Goal: Transaction & Acquisition: Purchase product/service

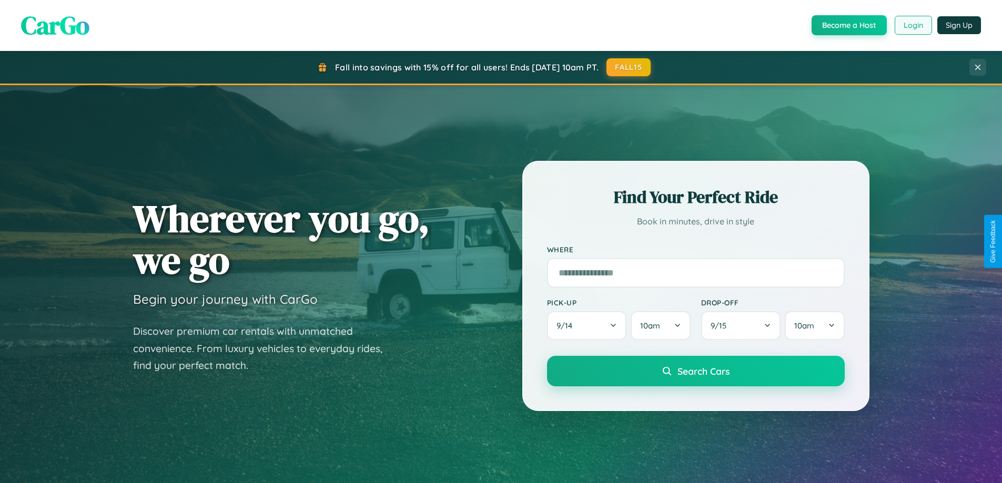
click at [913, 25] on button "Login" at bounding box center [913, 25] width 37 height 19
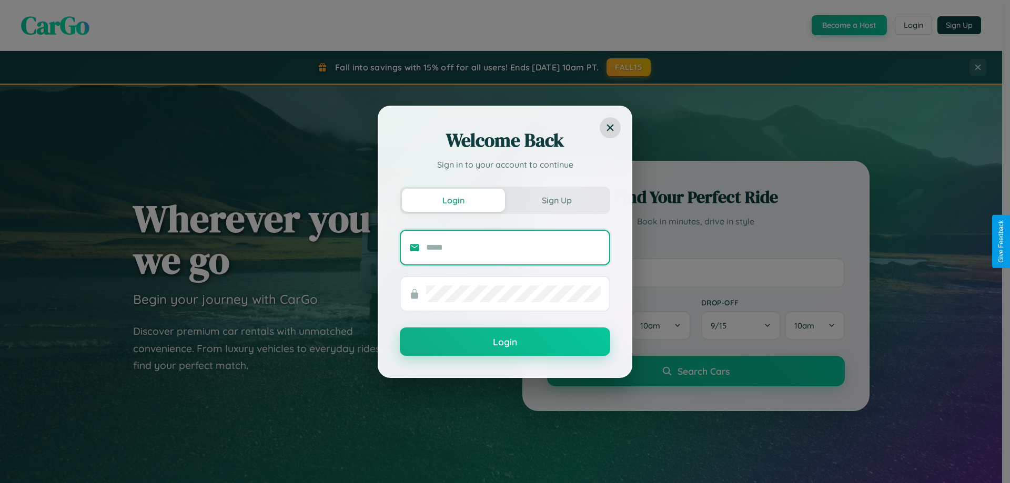
click at [513, 247] on input "text" at bounding box center [513, 247] width 175 height 17
type input "**********"
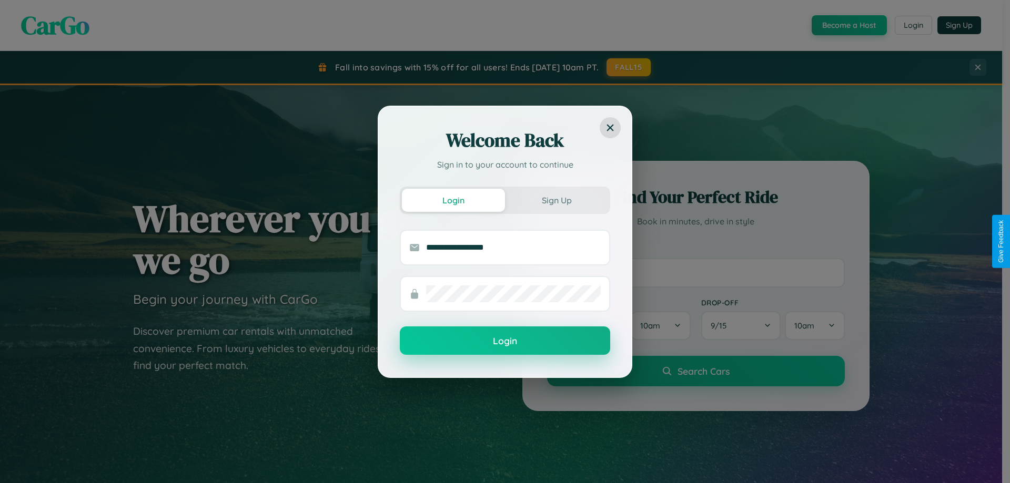
click at [505, 341] on button "Login" at bounding box center [505, 341] width 210 height 28
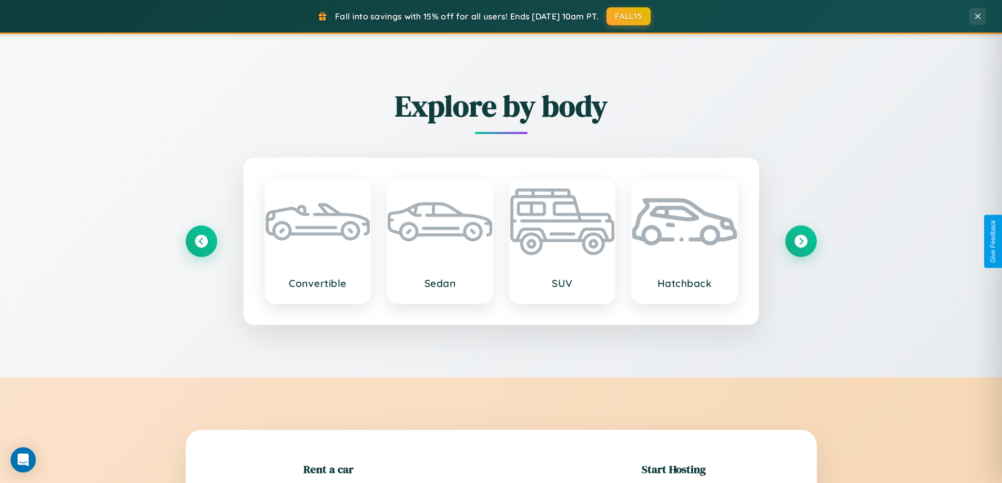
scroll to position [227, 0]
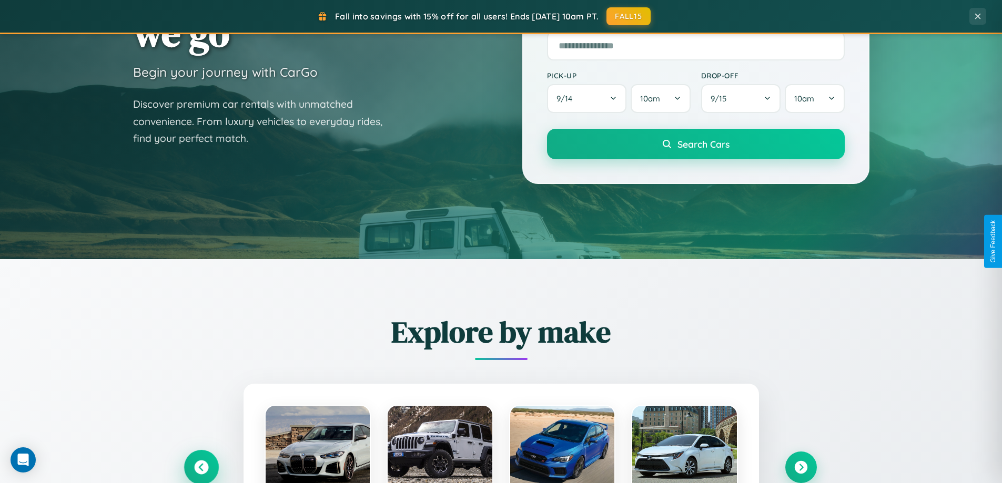
click at [201, 468] on icon at bounding box center [201, 468] width 14 height 14
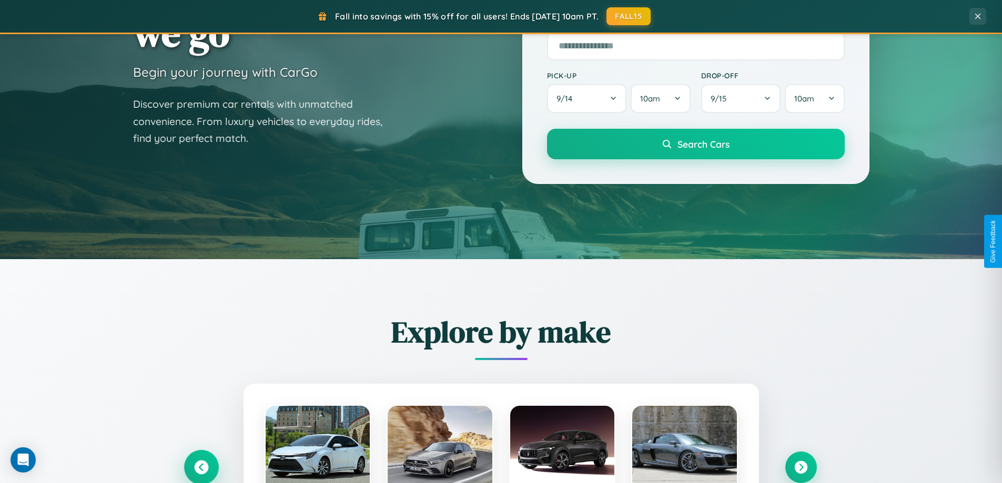
click at [201, 467] on icon at bounding box center [201, 467] width 17 height 17
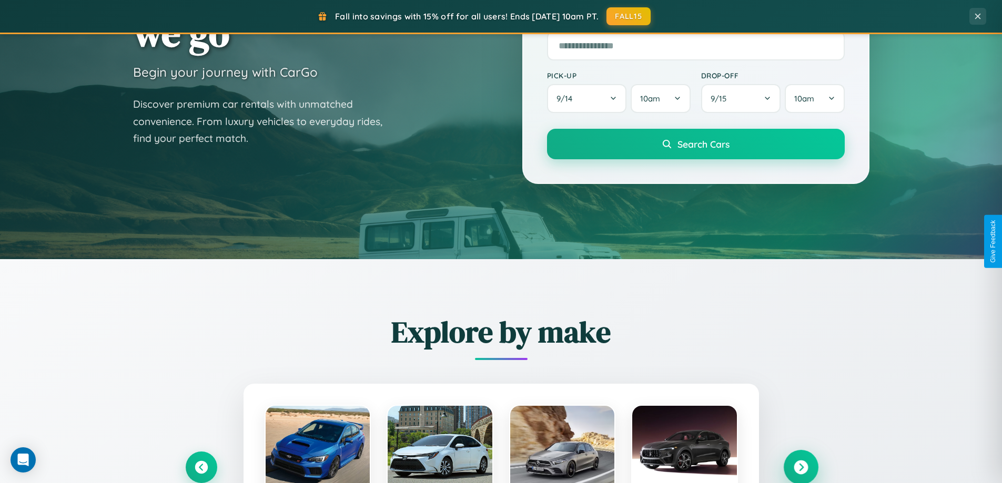
click at [801, 468] on icon at bounding box center [801, 468] width 14 height 14
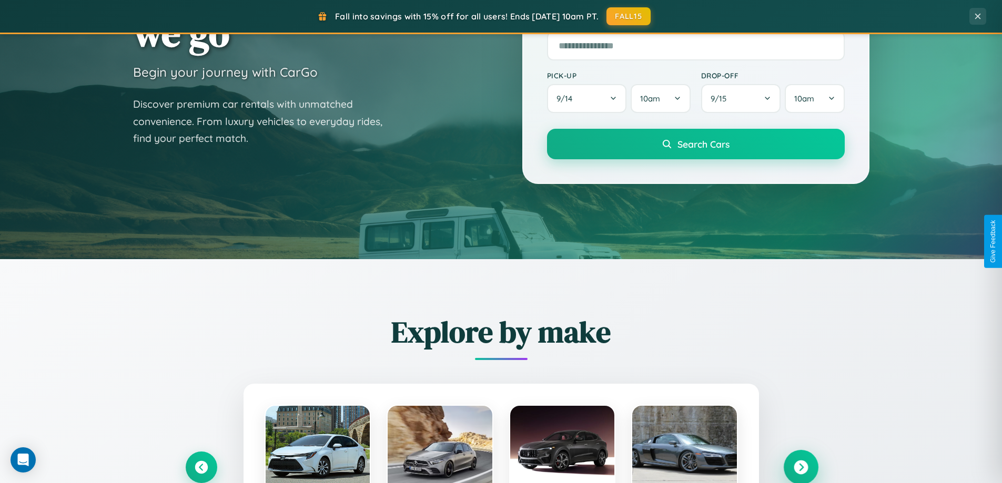
click at [801, 467] on icon at bounding box center [801, 468] width 14 height 14
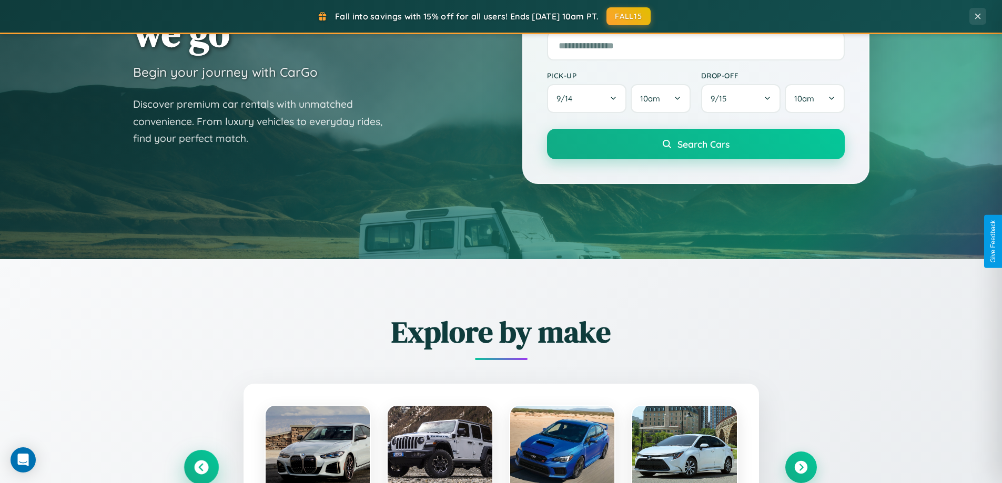
click at [201, 468] on icon at bounding box center [201, 468] width 14 height 14
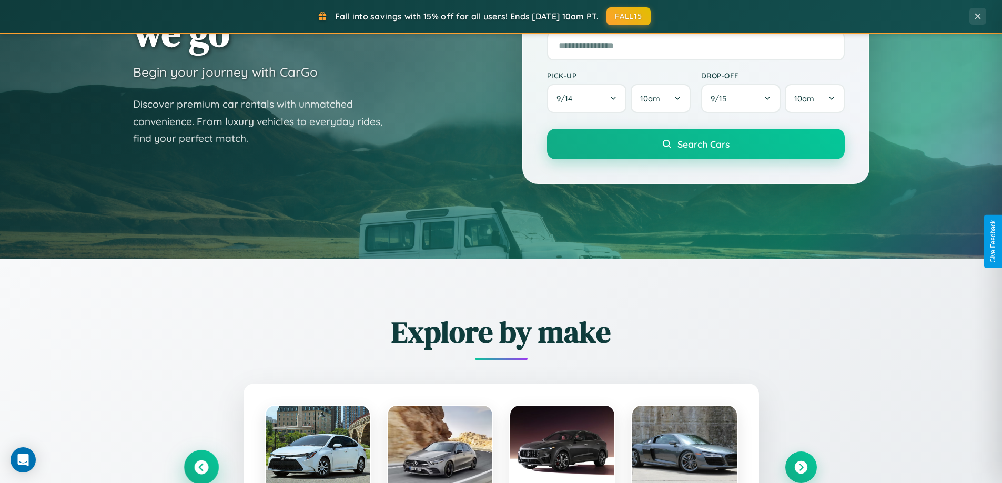
scroll to position [31, 0]
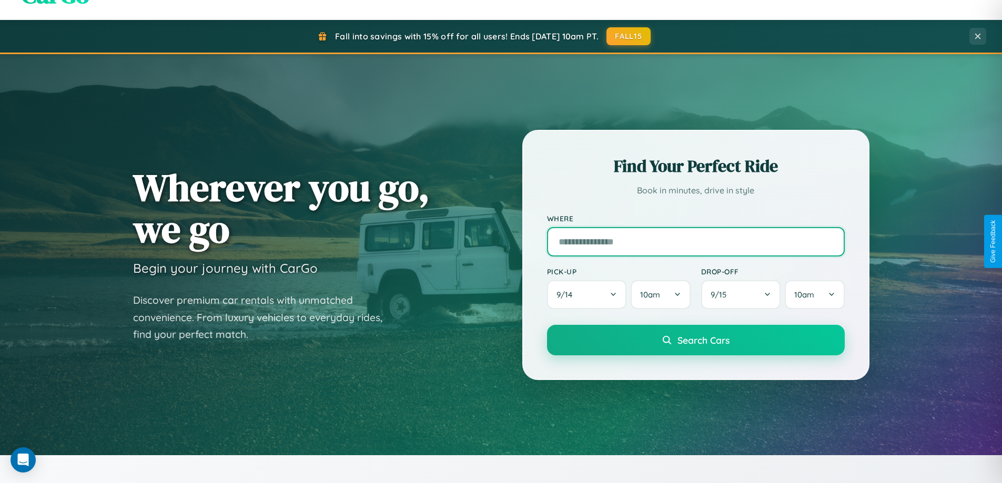
click at [696, 241] on input "text" at bounding box center [696, 241] width 298 height 29
type input "******"
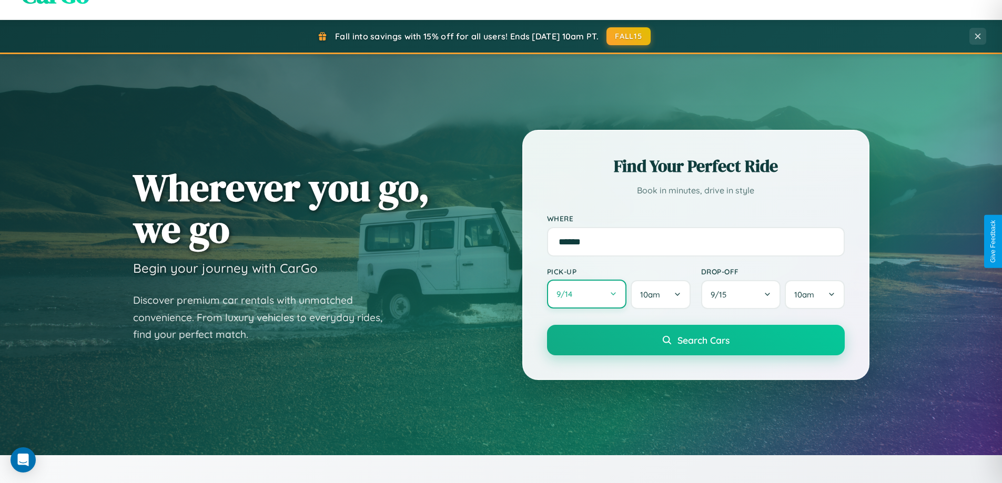
click at [587, 295] on button "9 / 14" at bounding box center [587, 294] width 80 height 29
select select "*"
select select "****"
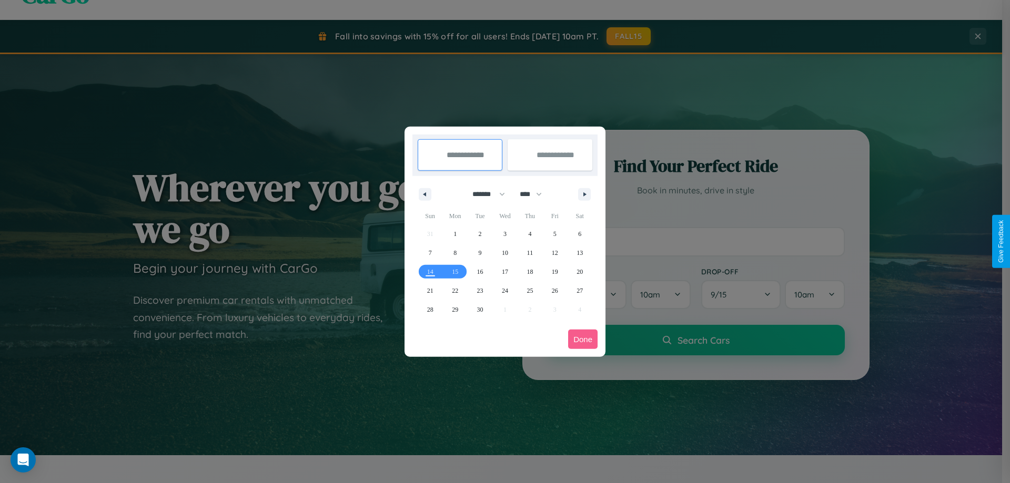
click at [484, 194] on select "******* ******** ***** ***** *** **** **** ****** ********* ******* ******** **…" at bounding box center [487, 194] width 45 height 17
select select "**"
click at [530, 253] on span "11" at bounding box center [530, 253] width 6 height 19
type input "**********"
click at [480, 271] on span "16" at bounding box center [480, 272] width 6 height 19
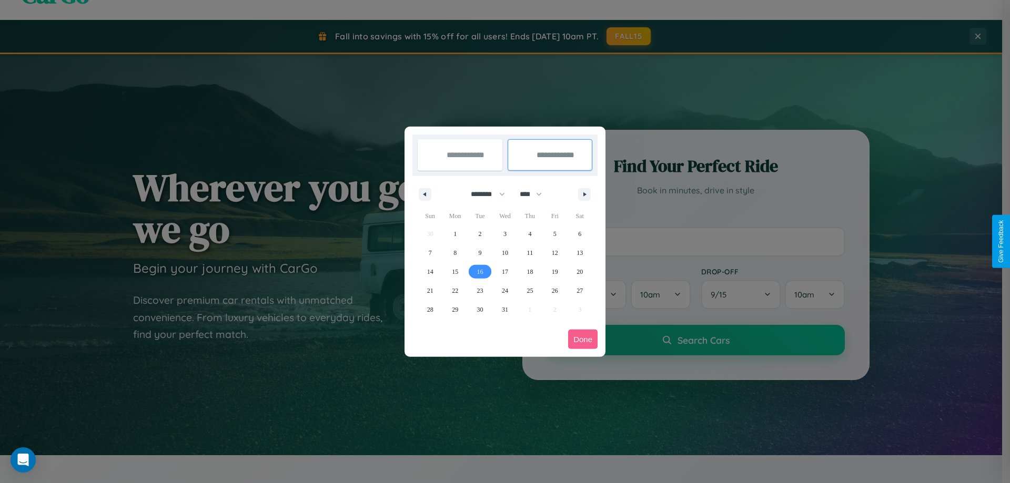
type input "**********"
click at [583, 339] on button "Done" at bounding box center [582, 339] width 29 height 19
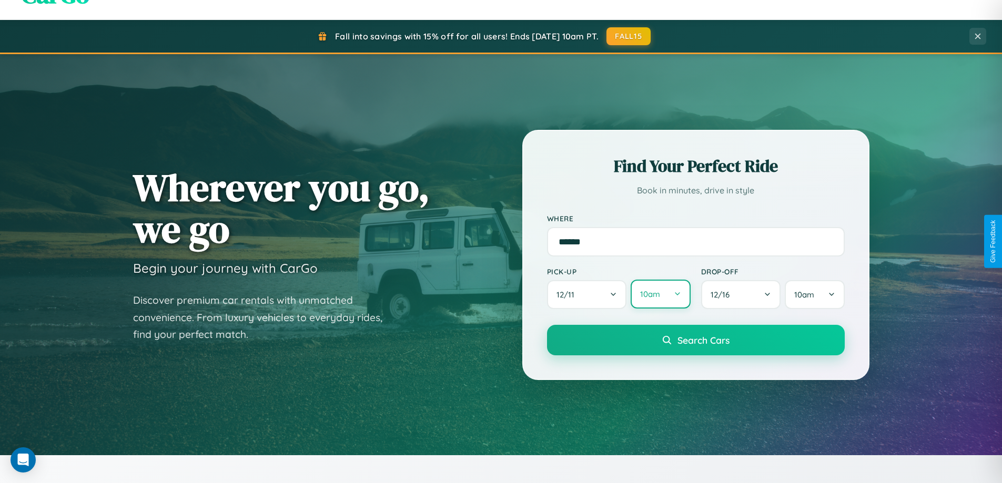
click at [660, 295] on button "10am" at bounding box center [660, 294] width 59 height 29
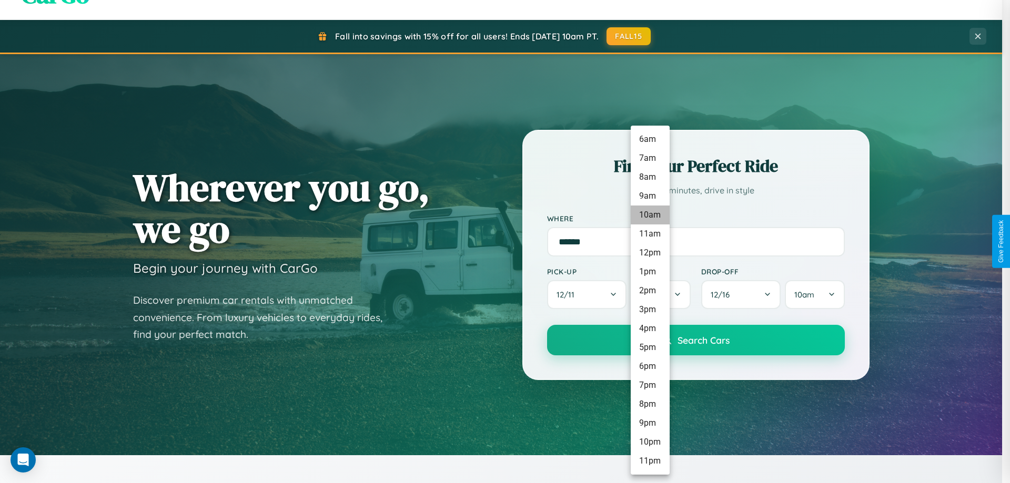
click at [650, 215] on li "10am" at bounding box center [650, 215] width 39 height 19
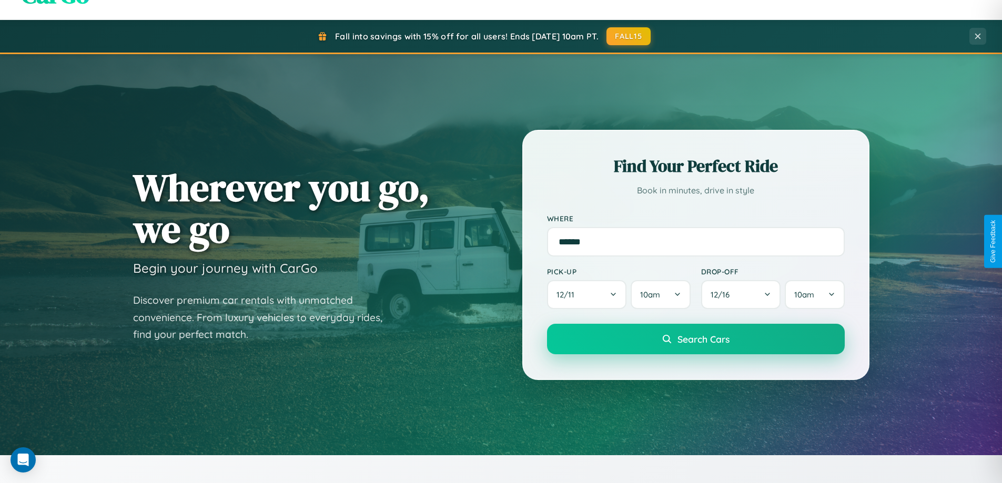
click at [696, 340] on span "Search Cars" at bounding box center [704, 340] width 52 height 12
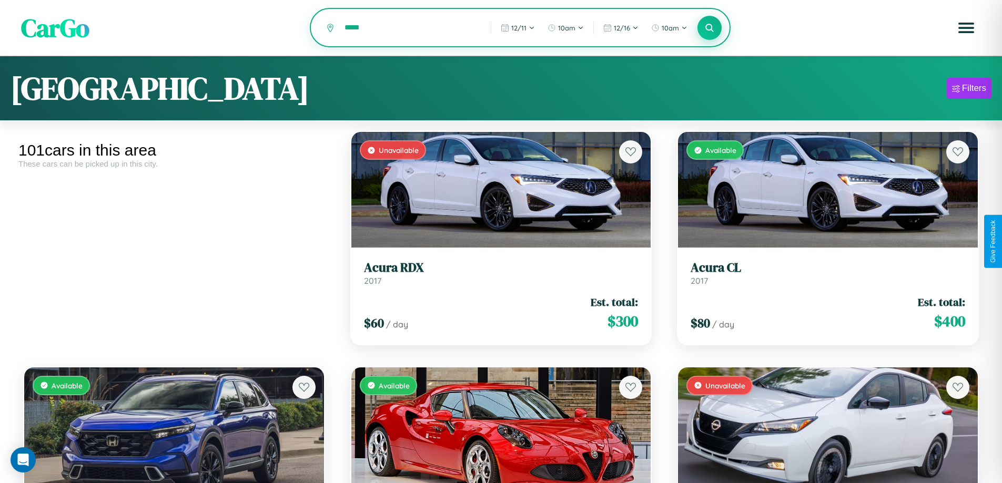
type input "*****"
click at [710, 28] on icon at bounding box center [710, 28] width 10 height 10
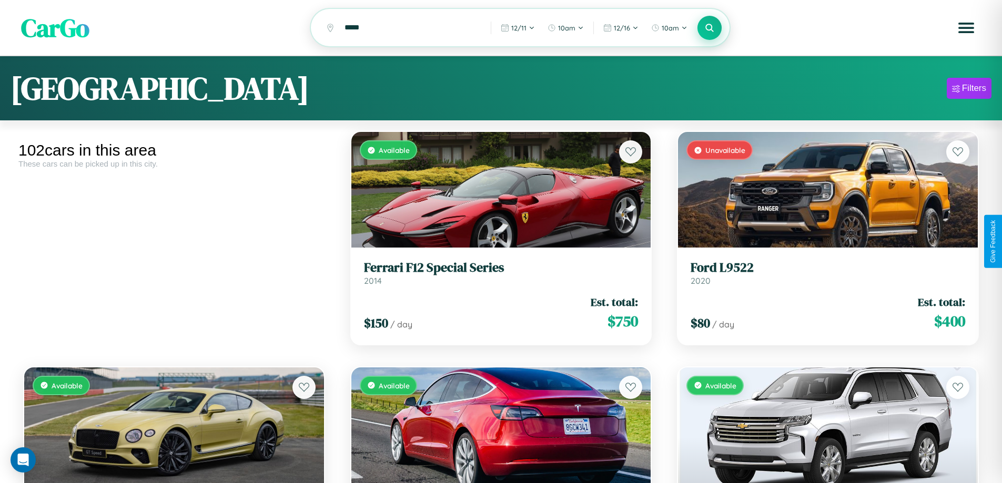
scroll to position [64, 0]
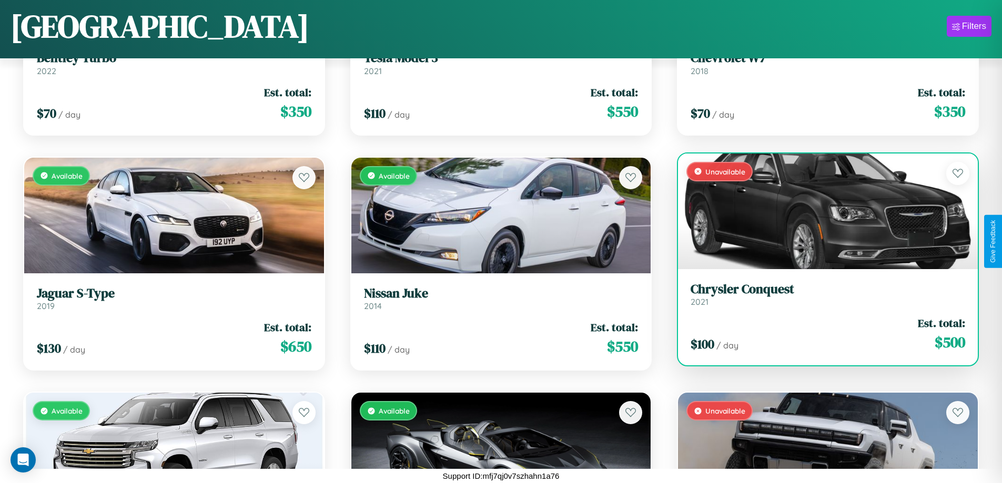
click at [821, 298] on link "Chrysler Conquest 2021" at bounding box center [828, 295] width 275 height 26
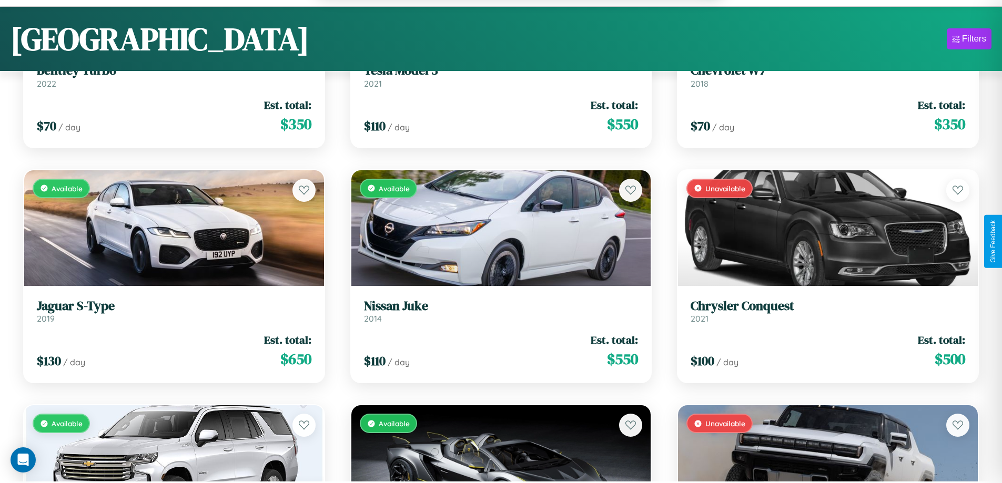
scroll to position [4938, 0]
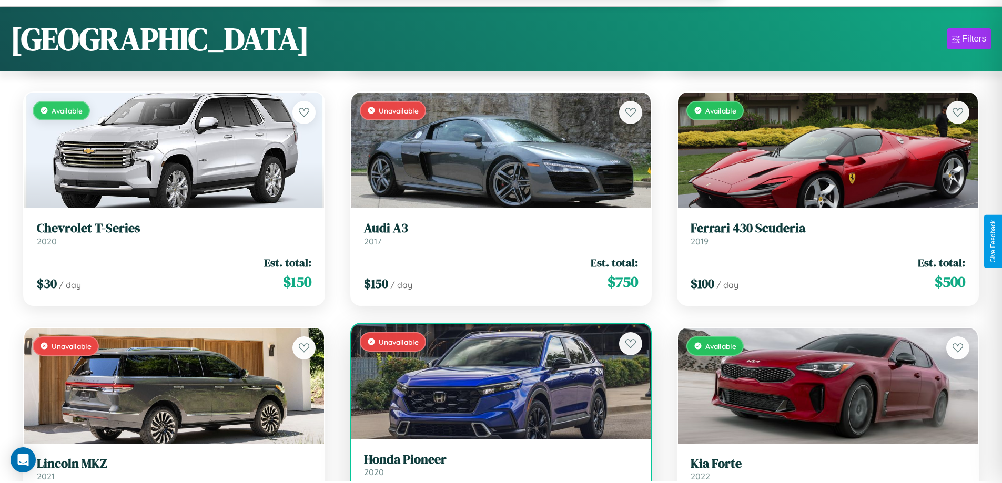
click at [497, 468] on h3 "Honda Pioneer" at bounding box center [501, 459] width 275 height 15
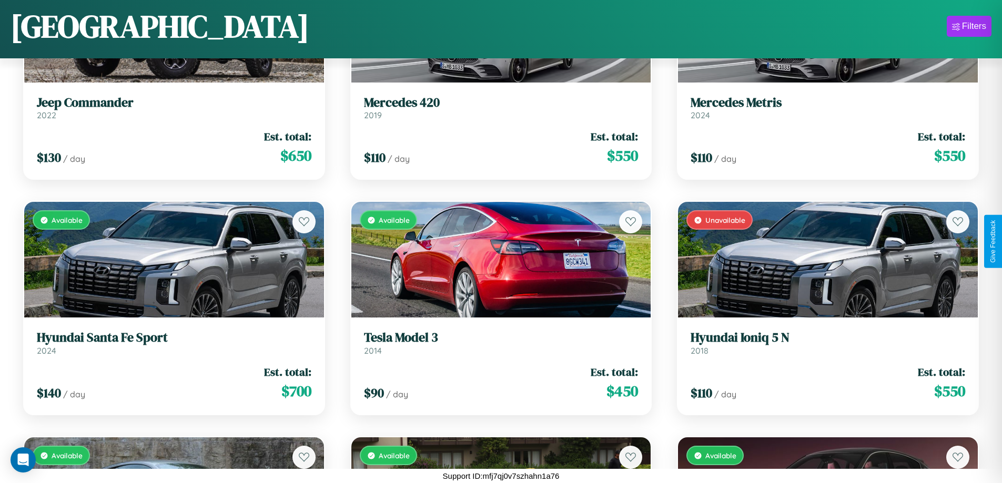
scroll to position [3682, 0]
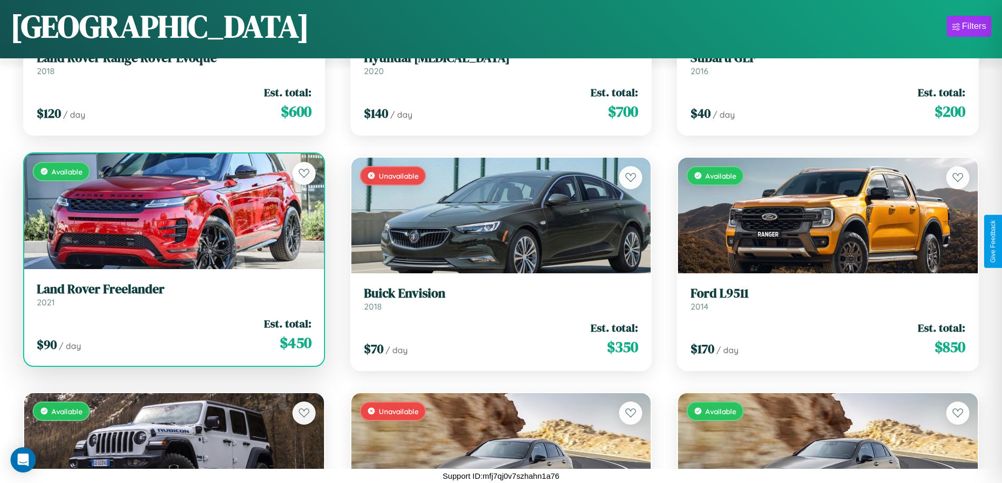
click at [173, 299] on link "Land Rover Freelander 2021" at bounding box center [174, 295] width 275 height 26
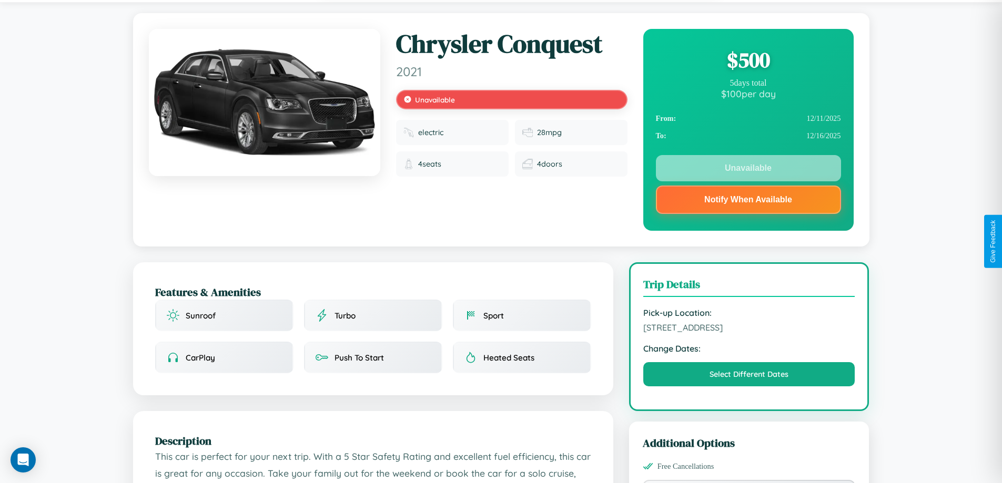
scroll to position [378, 0]
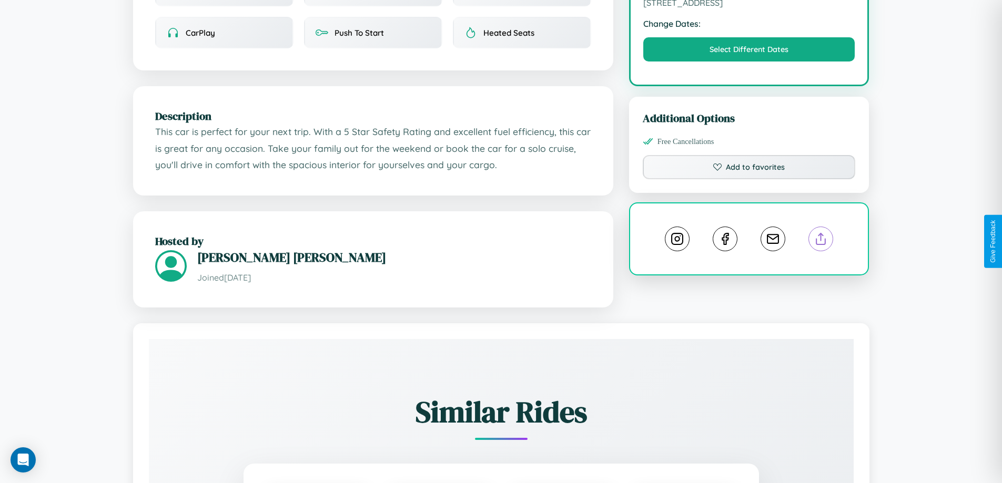
click at [821, 241] on line at bounding box center [821, 237] width 0 height 7
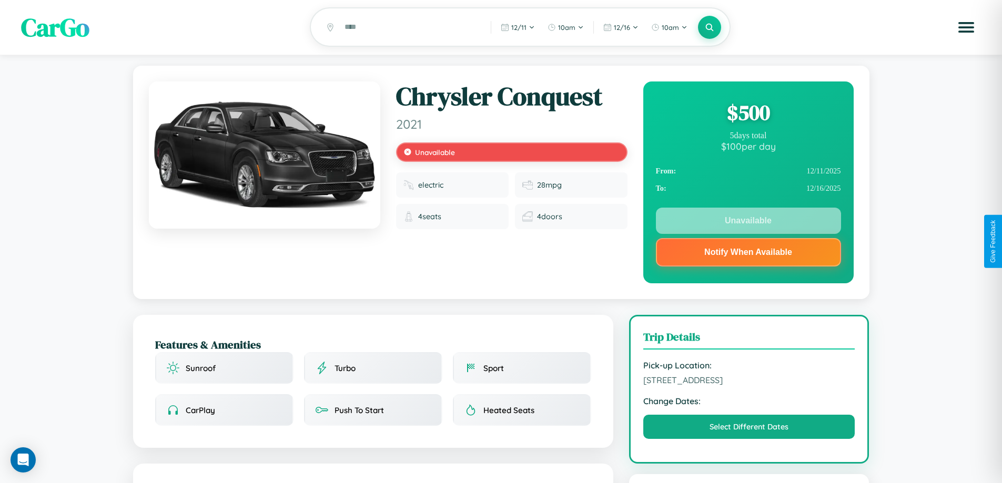
scroll to position [0, 0]
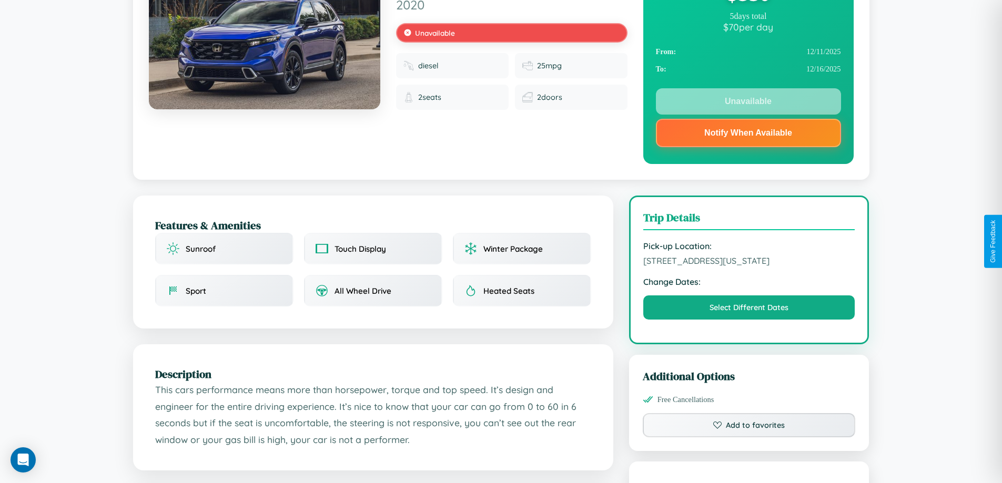
scroll to position [141, 0]
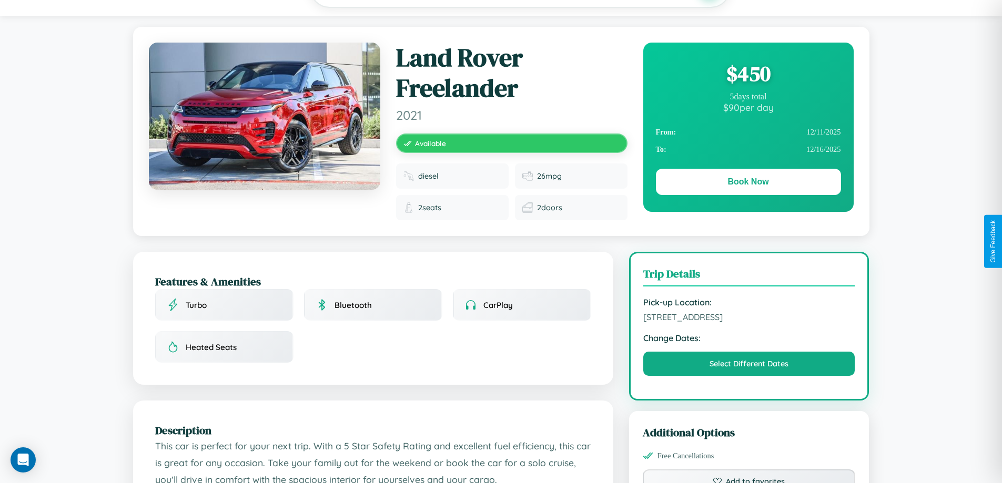
scroll to position [117, 0]
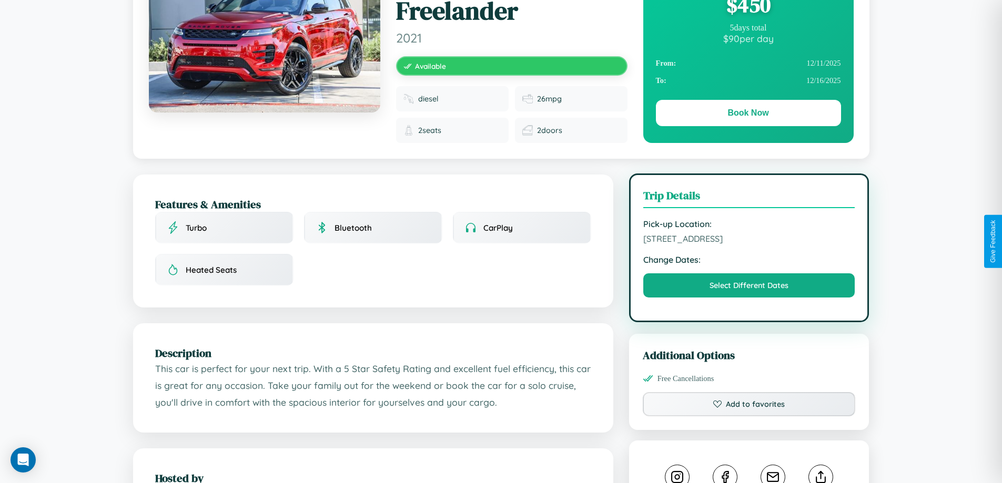
click at [749, 240] on span "[STREET_ADDRESS]" at bounding box center [749, 239] width 212 height 11
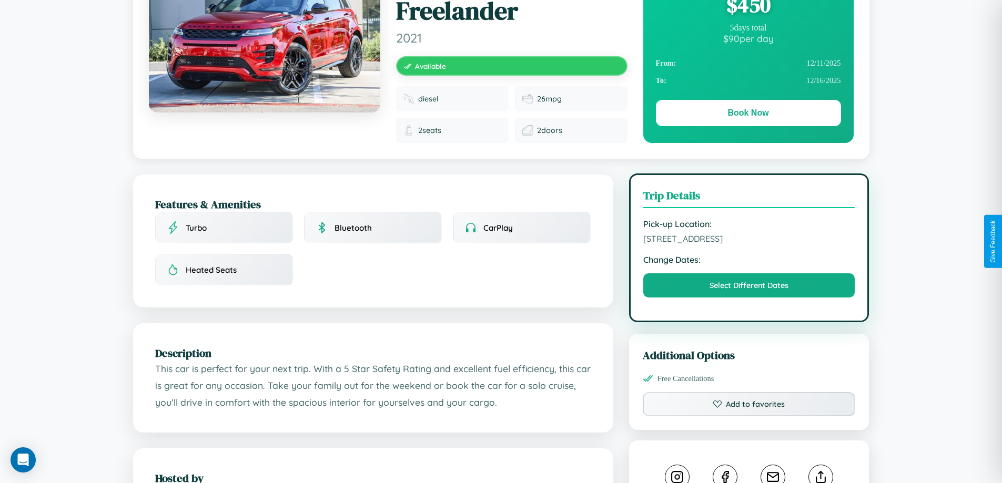
click at [749, 240] on span "[STREET_ADDRESS]" at bounding box center [749, 239] width 212 height 11
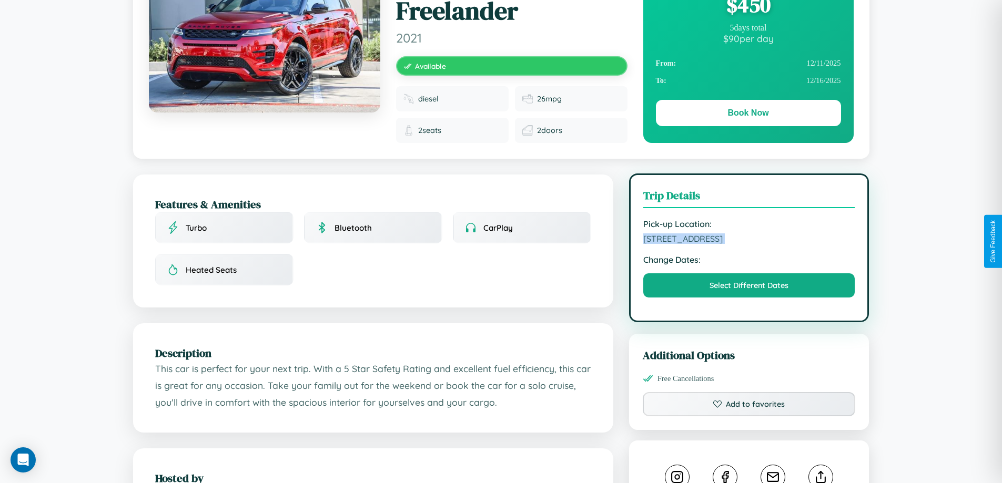
click at [749, 240] on span "[STREET_ADDRESS]" at bounding box center [749, 239] width 212 height 11
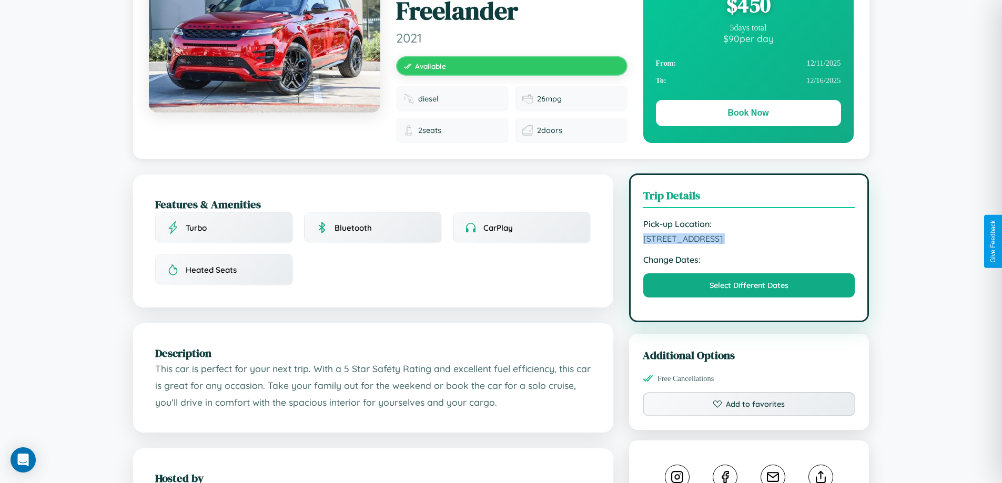
click at [749, 240] on span "[STREET_ADDRESS]" at bounding box center [749, 239] width 212 height 11
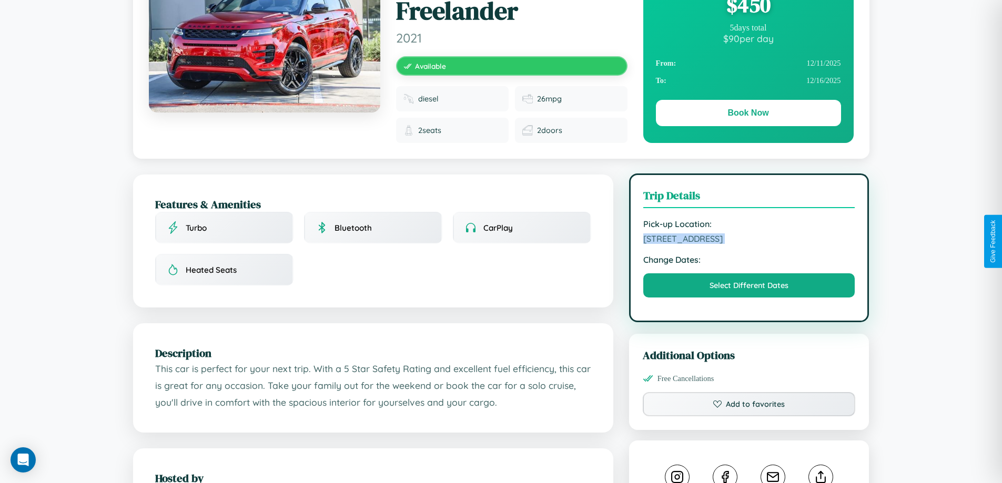
click at [749, 240] on span "[STREET_ADDRESS]" at bounding box center [749, 239] width 212 height 11
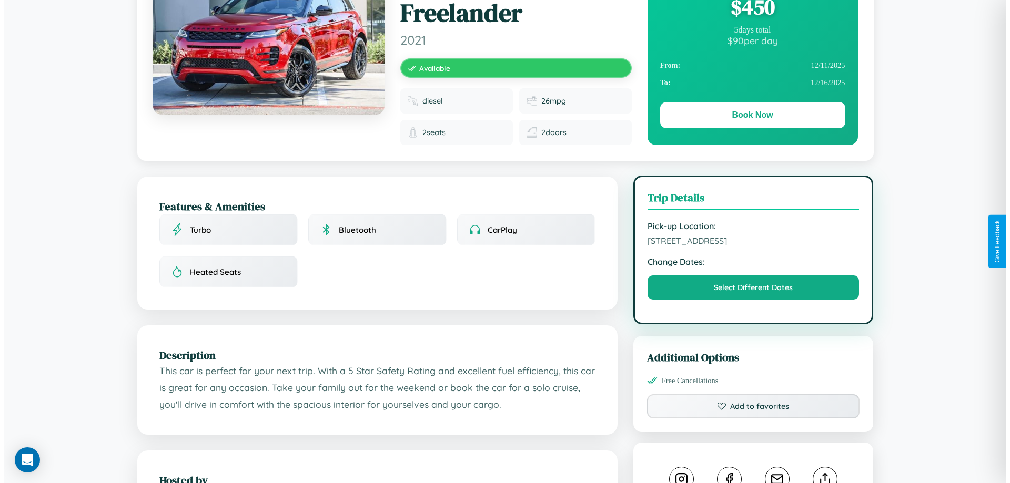
scroll to position [0, 0]
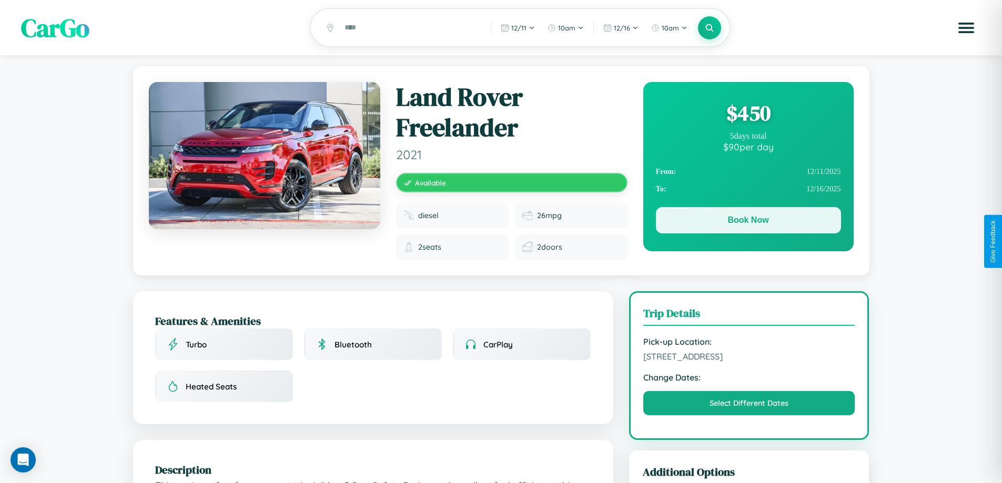
click at [748, 223] on button "Book Now" at bounding box center [748, 220] width 185 height 26
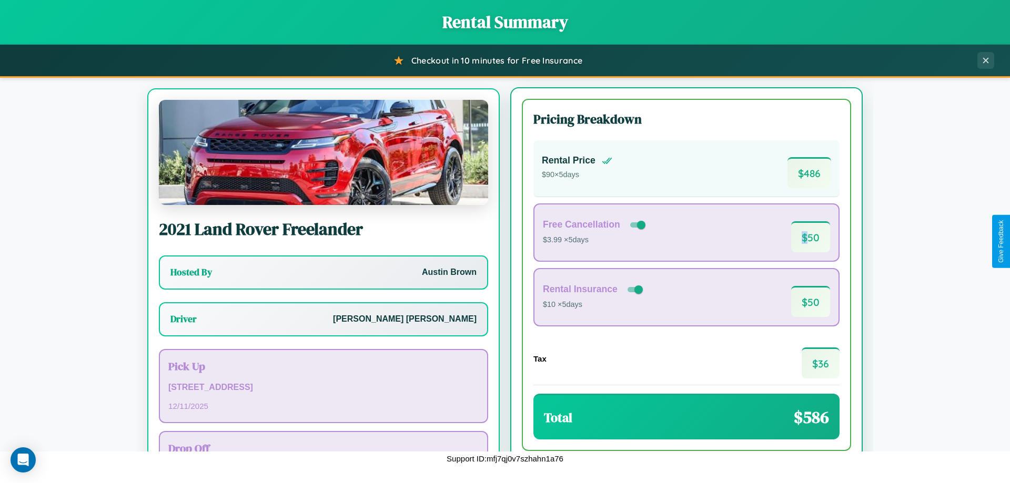
scroll to position [49, 0]
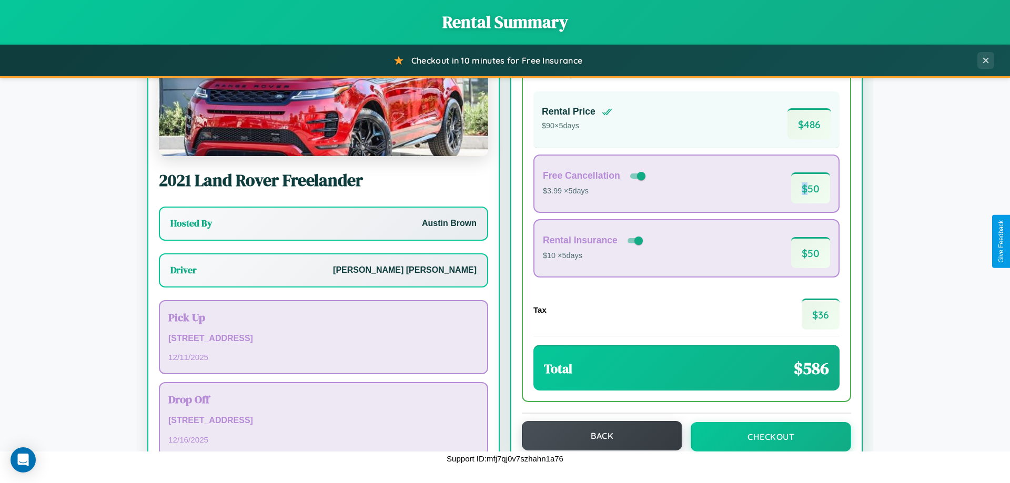
click at [597, 437] on button "Back" at bounding box center [602, 435] width 160 height 29
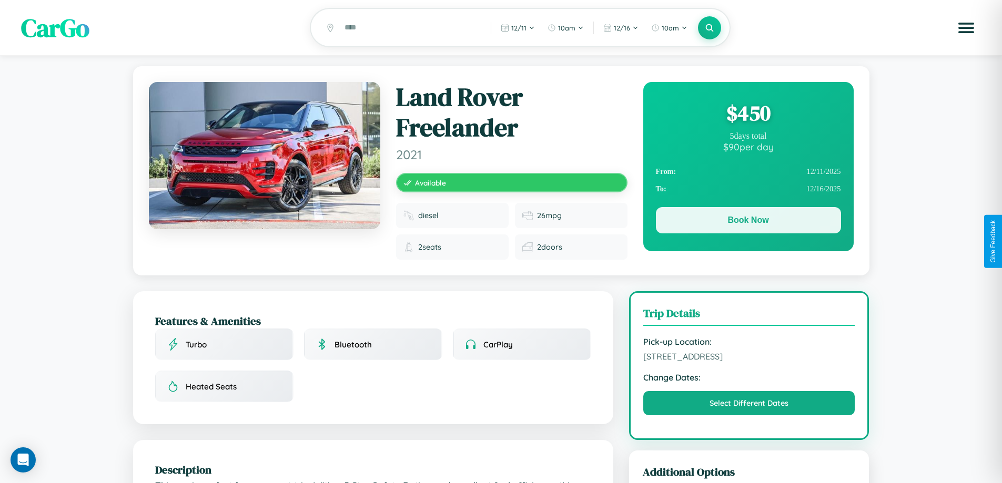
click at [748, 222] on button "Book Now" at bounding box center [748, 220] width 185 height 26
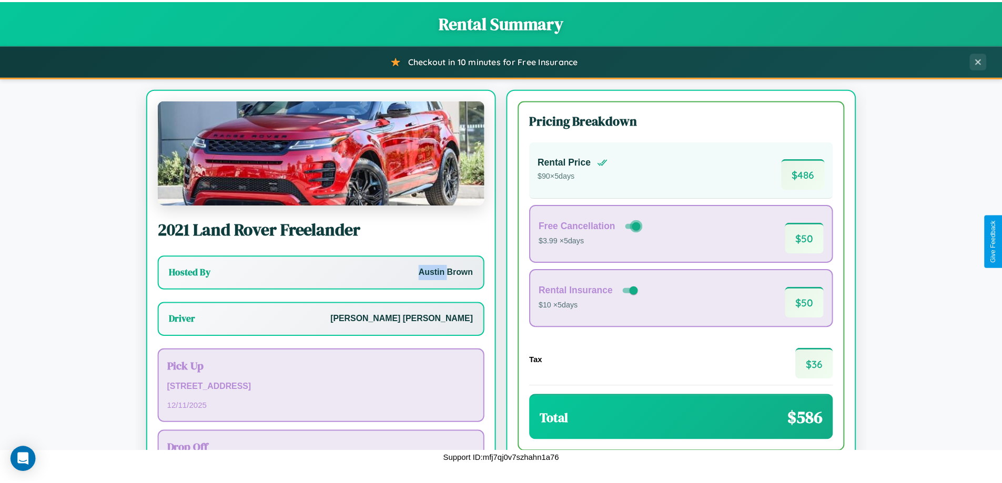
scroll to position [76, 0]
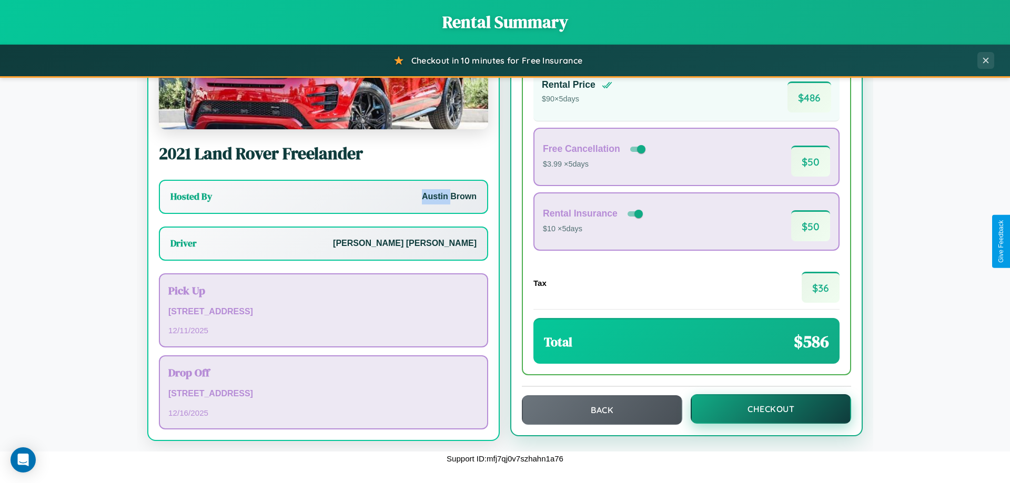
click at [764, 409] on button "Checkout" at bounding box center [771, 409] width 160 height 29
